Goal: Book appointment/travel/reservation

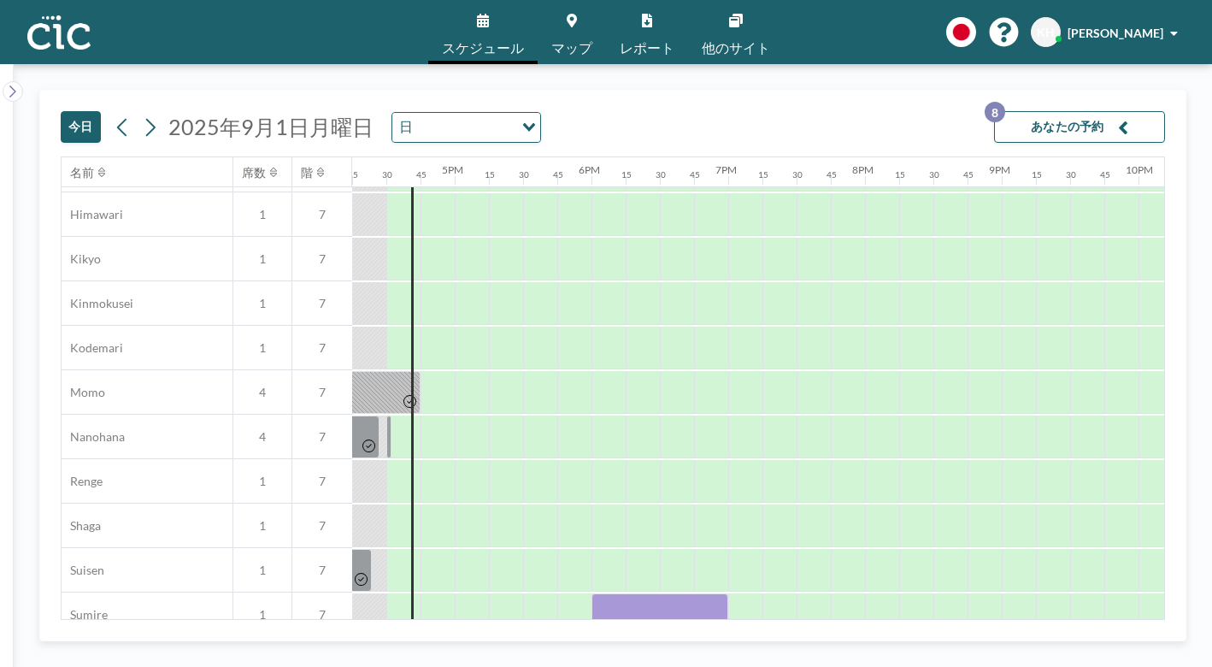
scroll to position [662, 2223]
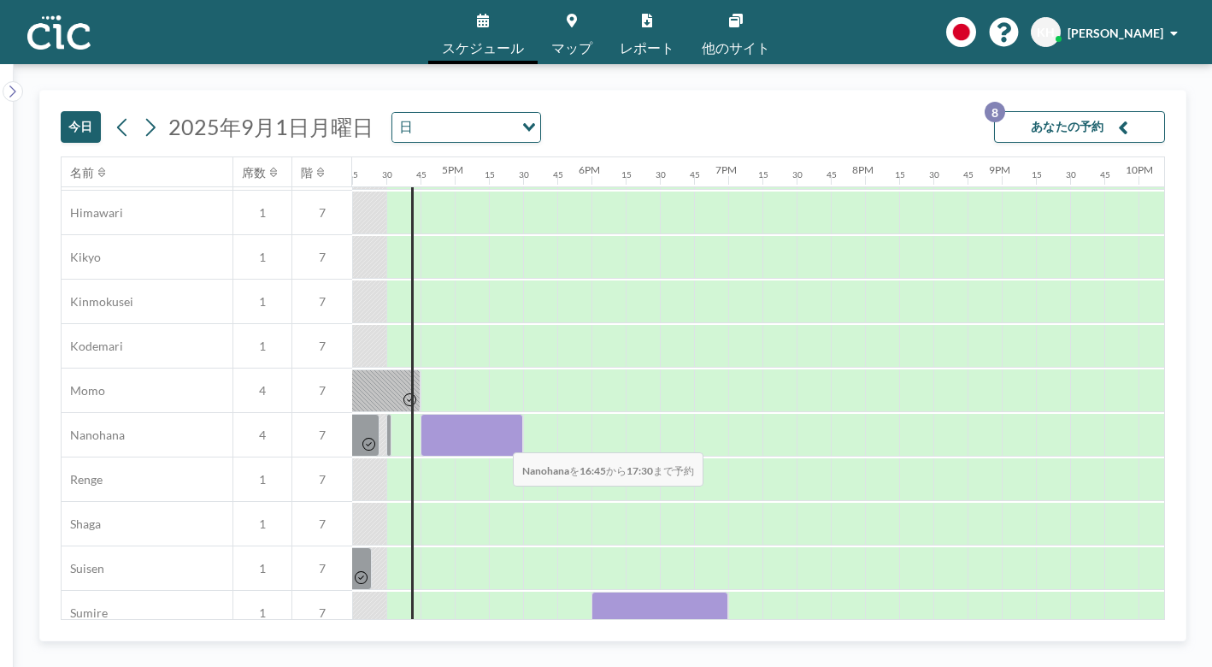
drag, startPoint x: 443, startPoint y: 439, endPoint x: 500, endPoint y: 441, distance: 57.3
click at [500, 441] on div at bounding box center [472, 435] width 103 height 43
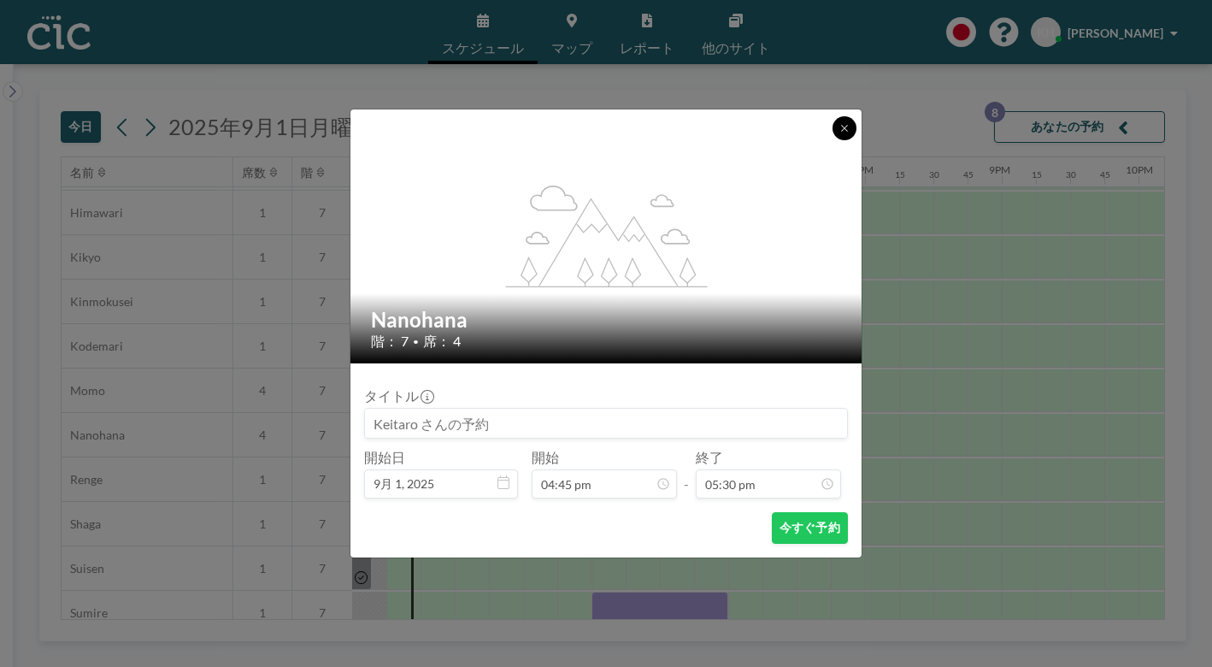
click at [846, 128] on icon at bounding box center [844, 128] width 10 height 10
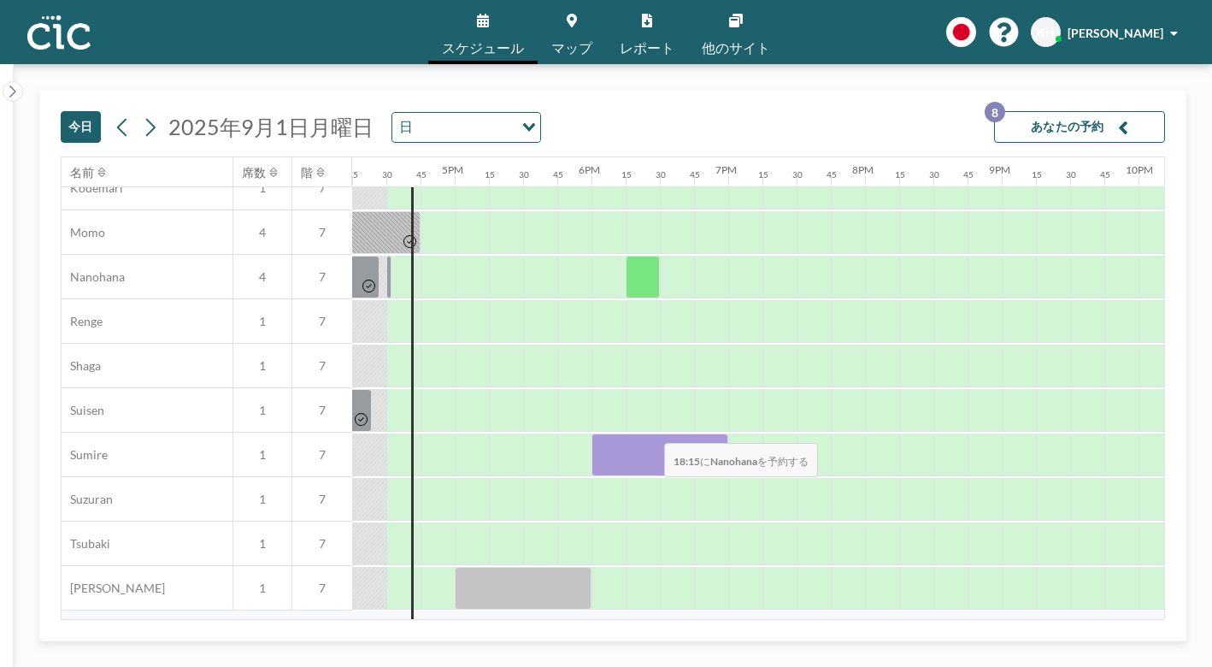
scroll to position [825, 2223]
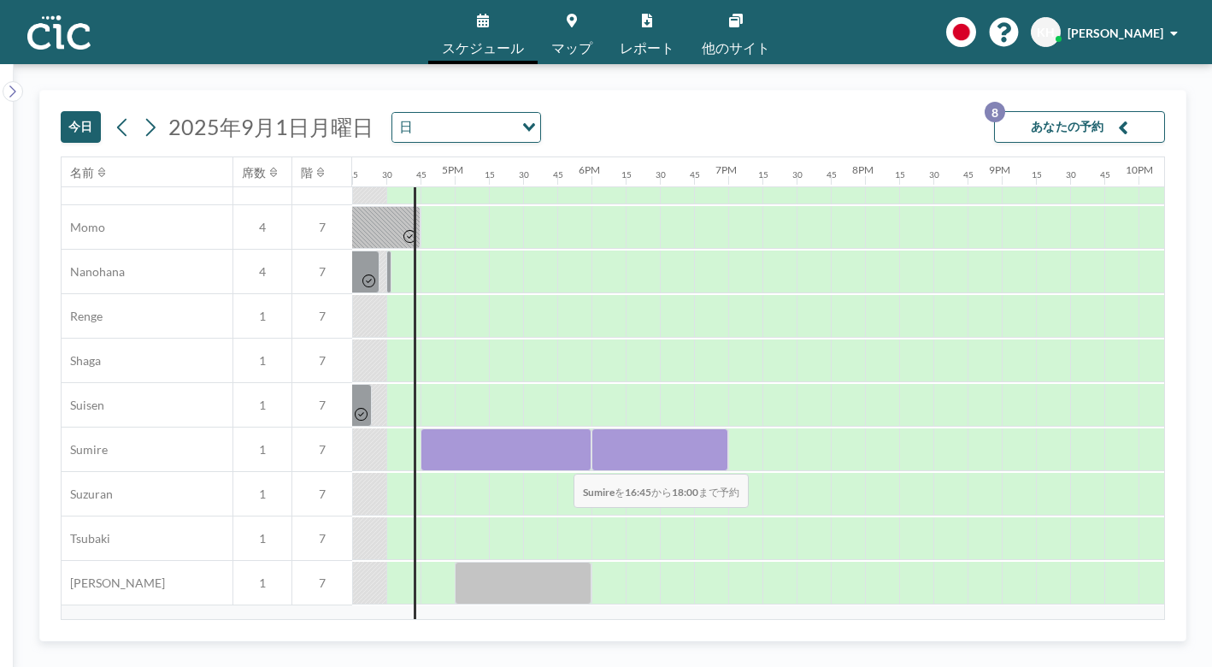
drag, startPoint x: 446, startPoint y: 462, endPoint x: 560, endPoint y: 462, distance: 113.7
click at [560, 462] on div at bounding box center [506, 449] width 171 height 43
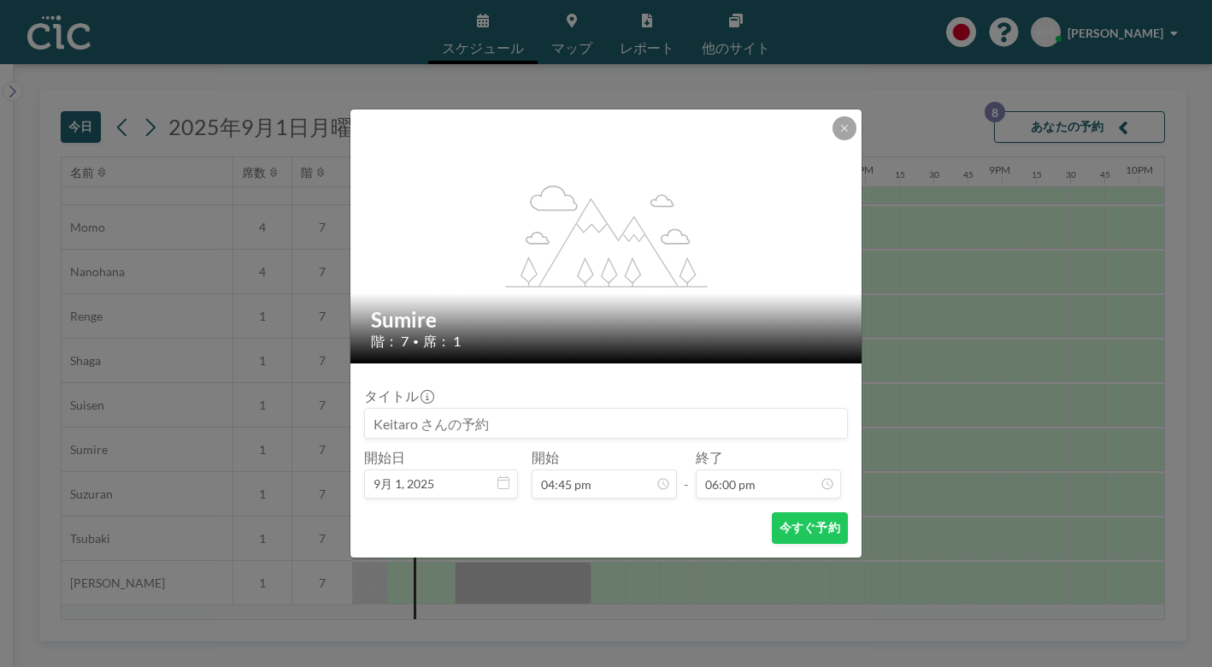
click at [455, 432] on input at bounding box center [606, 423] width 482 height 29
type input "帆に風"
click at [786, 523] on button "今すぐ予約" at bounding box center [810, 528] width 76 height 32
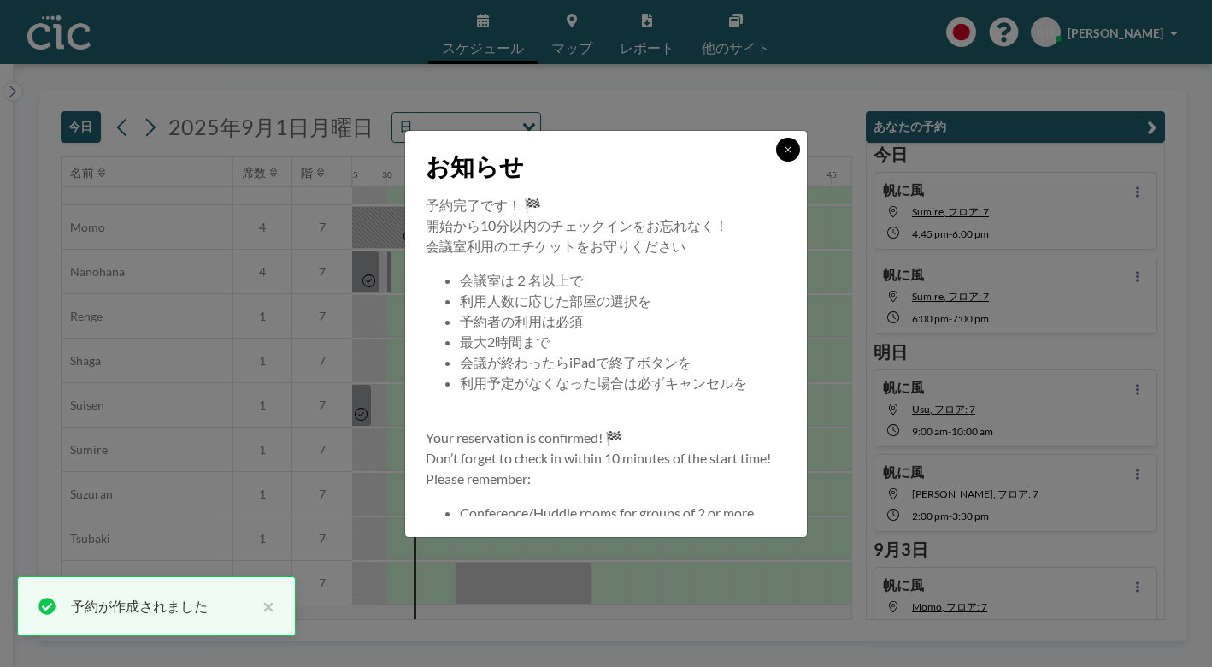
click at [793, 148] on button at bounding box center [788, 150] width 24 height 24
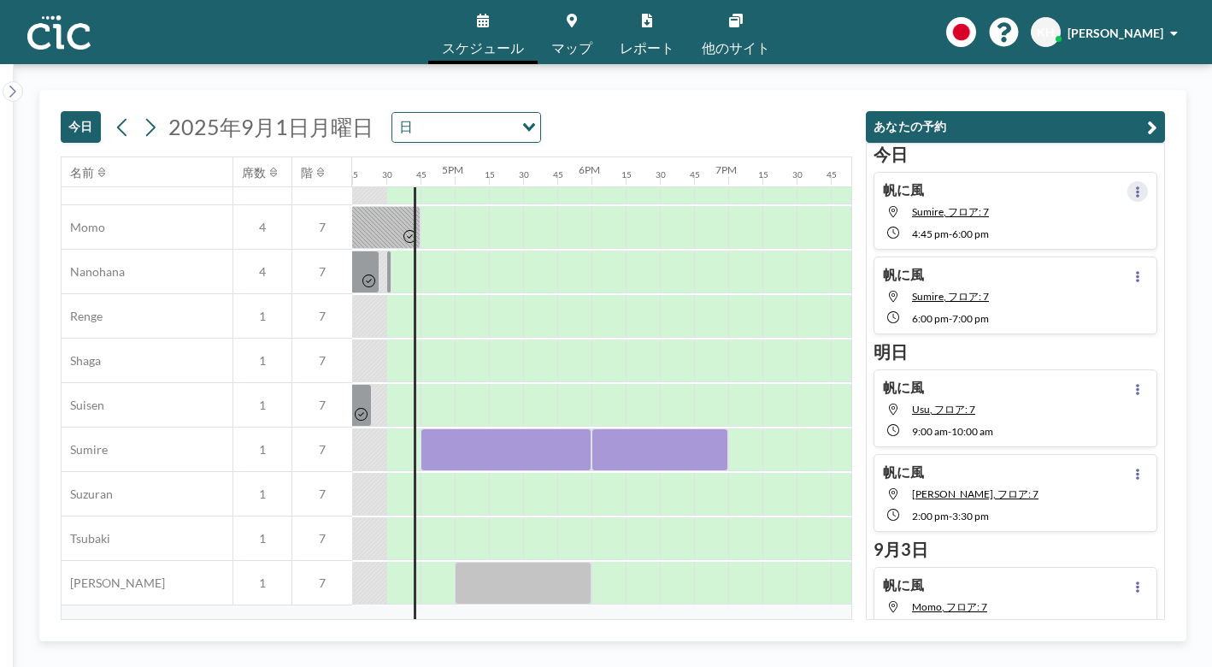
click at [1134, 191] on icon at bounding box center [1137, 191] width 7 height 11
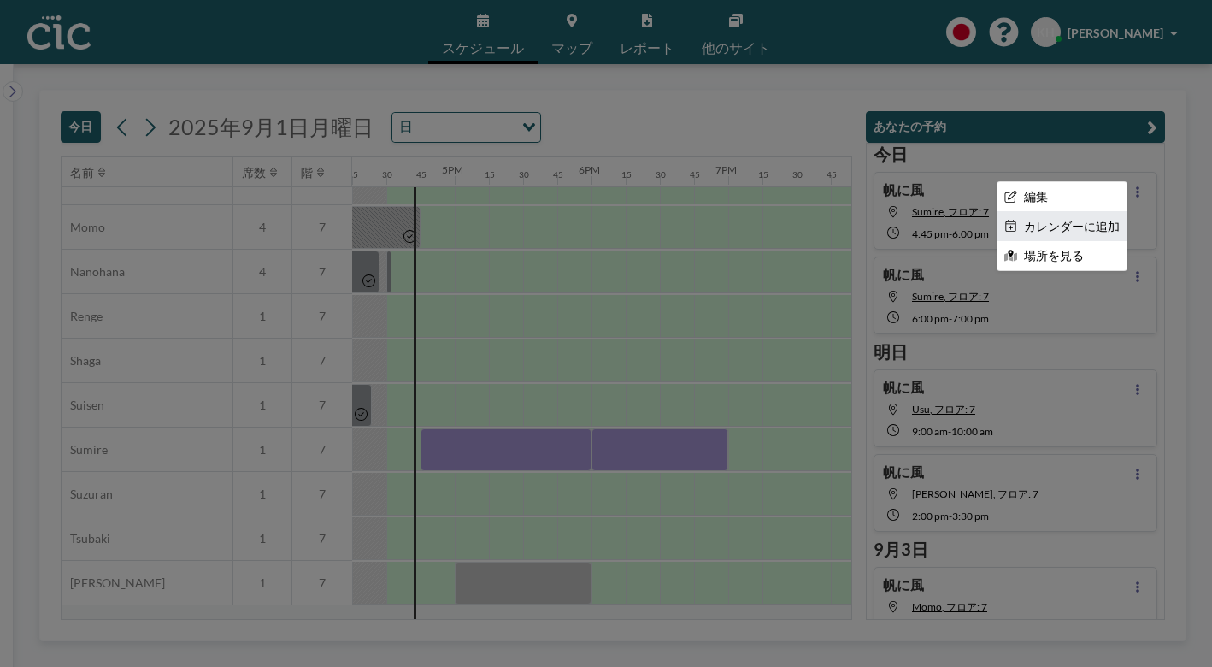
click at [1062, 230] on li "カレンダーに追加" at bounding box center [1062, 226] width 129 height 29
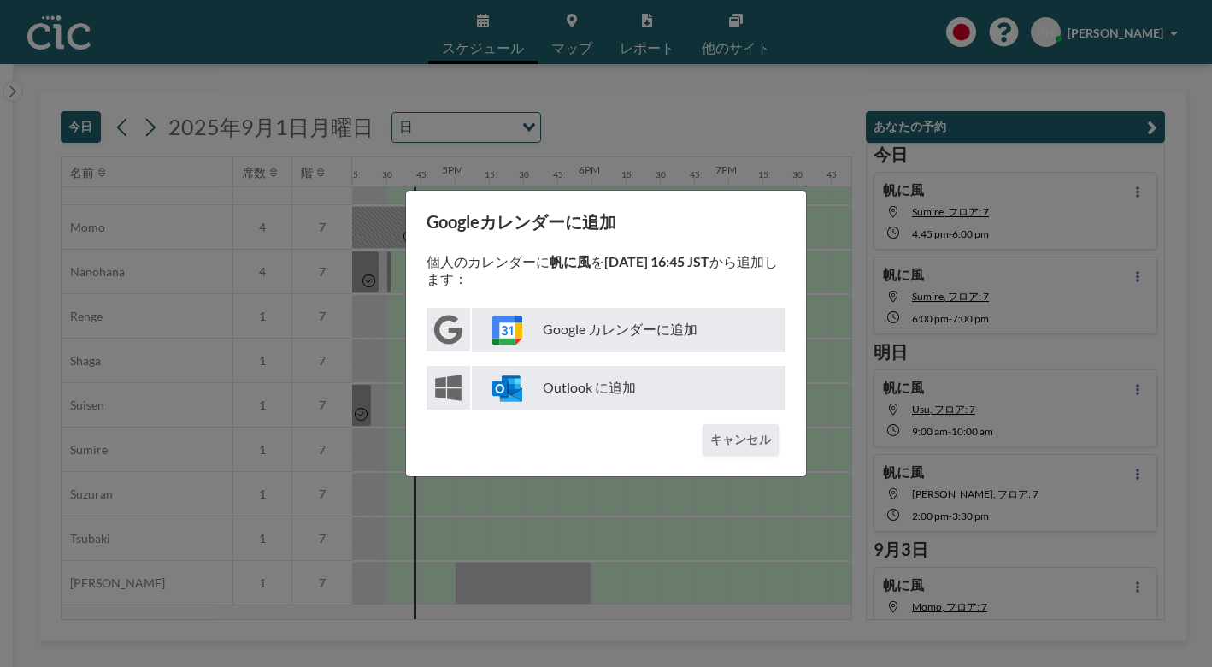
click at [642, 335] on p "Google カレンダーに追加" at bounding box center [629, 330] width 314 height 44
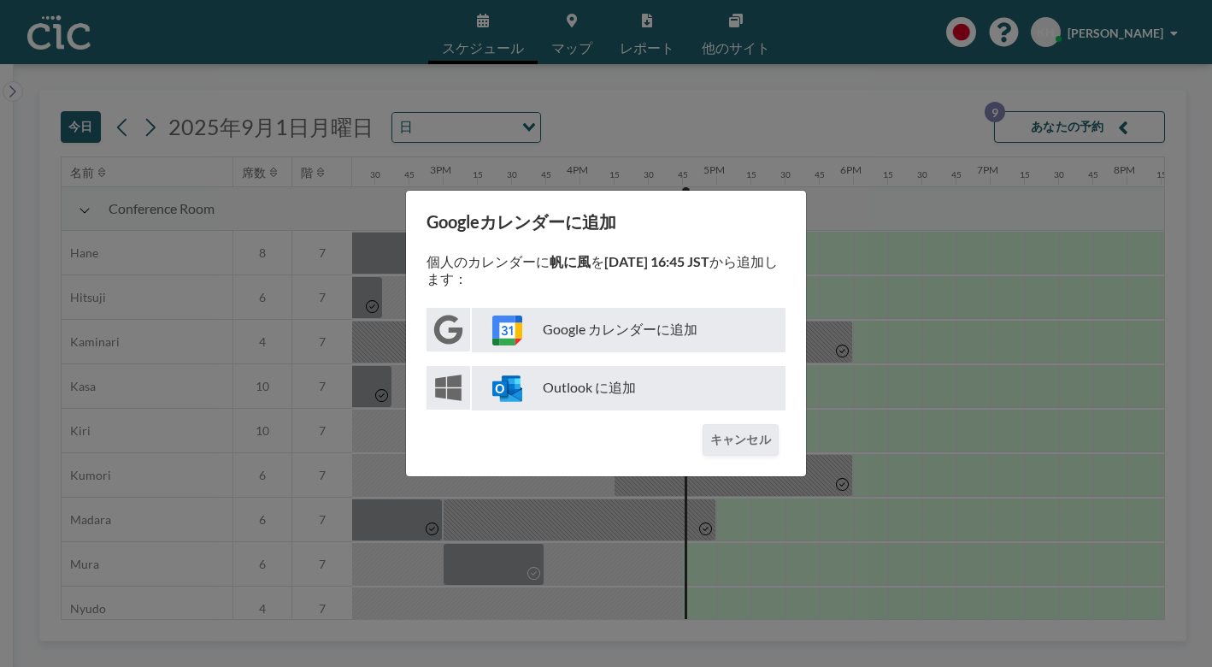
scroll to position [0, 2223]
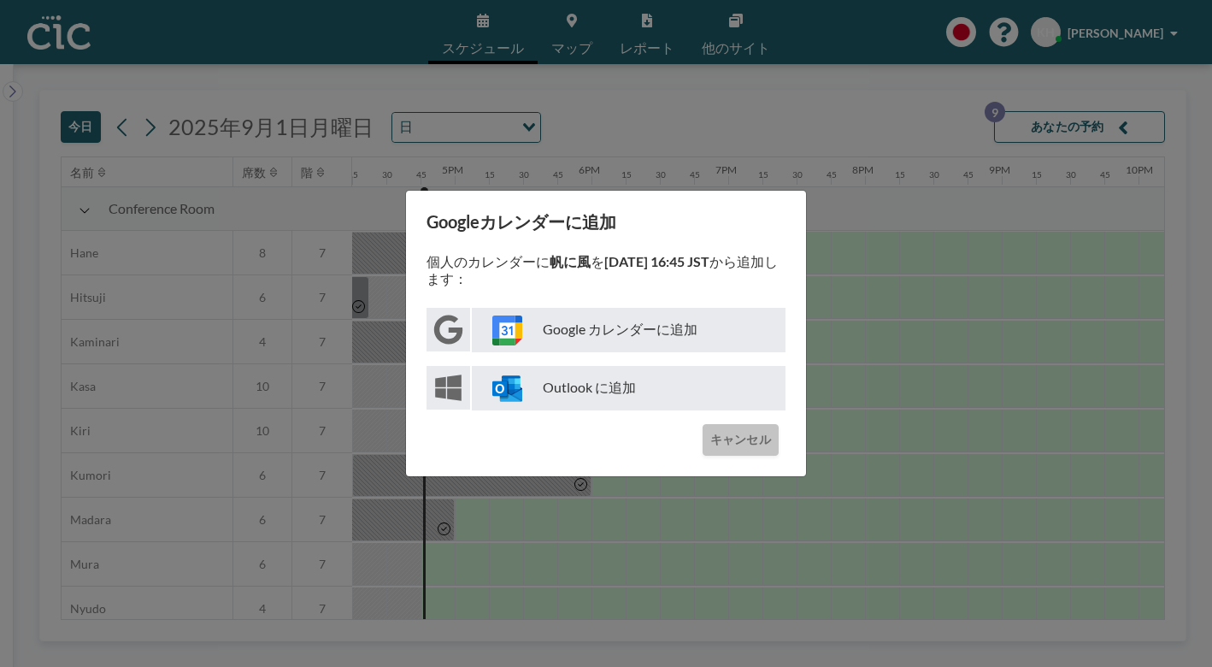
click at [724, 433] on button "キャンセル" at bounding box center [741, 440] width 76 height 32
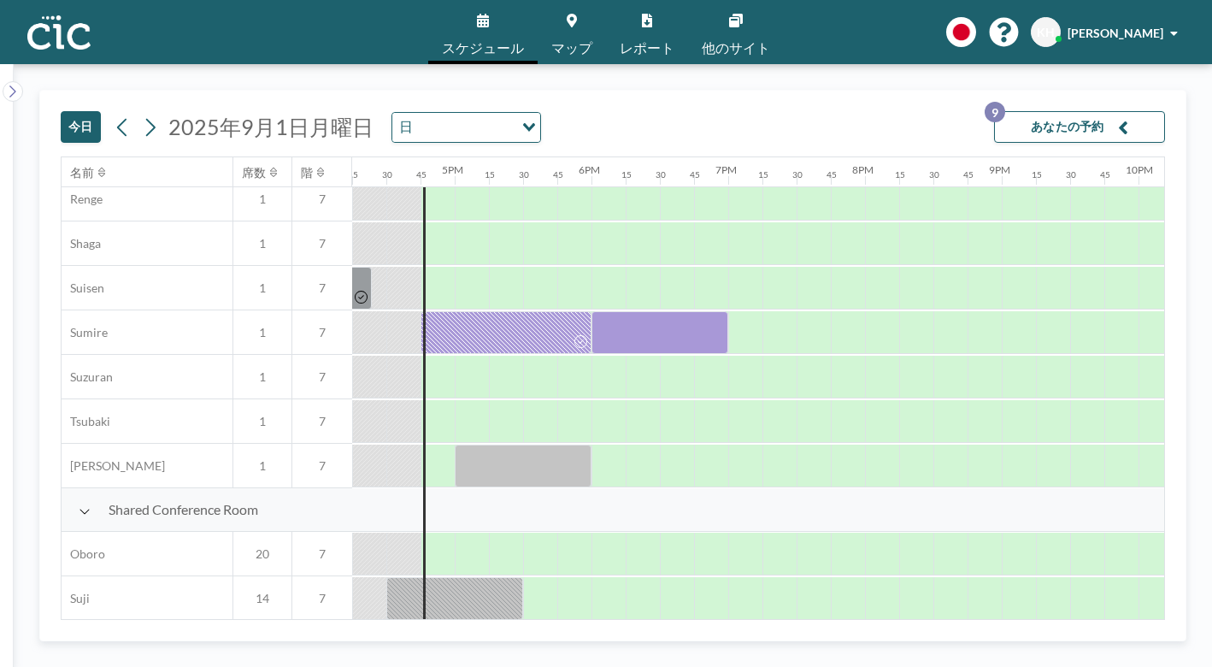
scroll to position [967, 2223]
